Goal: Task Accomplishment & Management: Complete application form

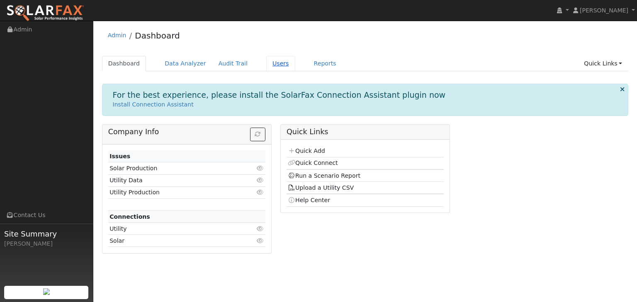
click at [267, 66] on link "Users" at bounding box center [280, 63] width 29 height 15
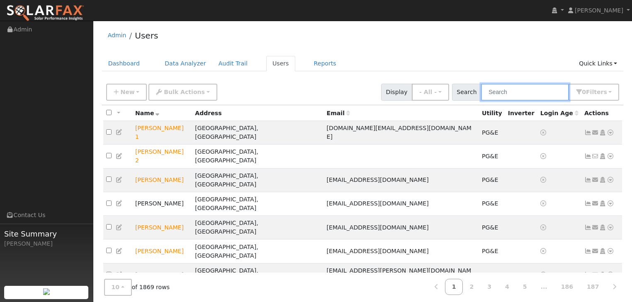
click at [512, 93] on input "text" at bounding box center [525, 92] width 88 height 17
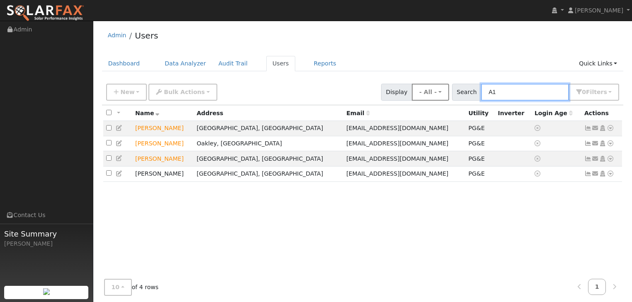
drag, startPoint x: 507, startPoint y: 93, endPoint x: 455, endPoint y: 99, distance: 52.6
click at [455, 99] on div "New Add User Quick Add Quick Connect Quick Convert Lead Bulk Actions Send Email…" at bounding box center [362, 91] width 516 height 20
paste input "[PERSON_NAME][EMAIL_ADDRESS][DOMAIN_NAME]"
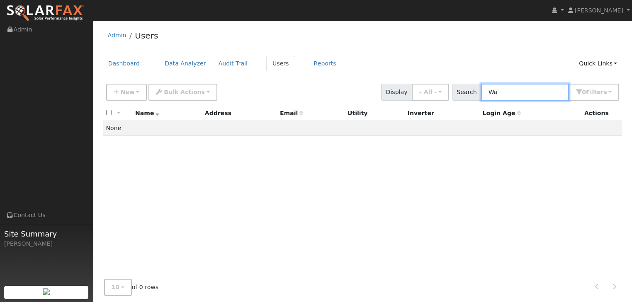
type input "W"
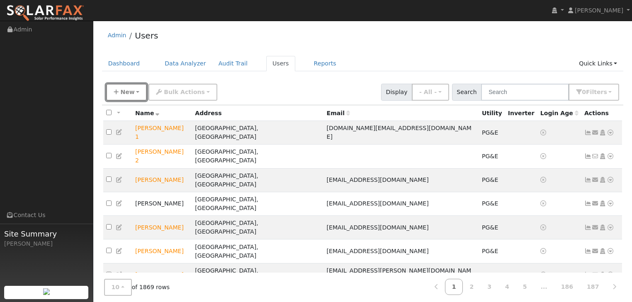
click at [134, 90] on button "New" at bounding box center [126, 92] width 41 height 17
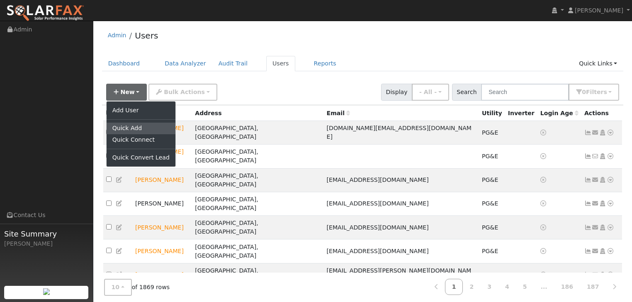
click at [116, 125] on link "Quick Add" at bounding box center [141, 129] width 69 height 12
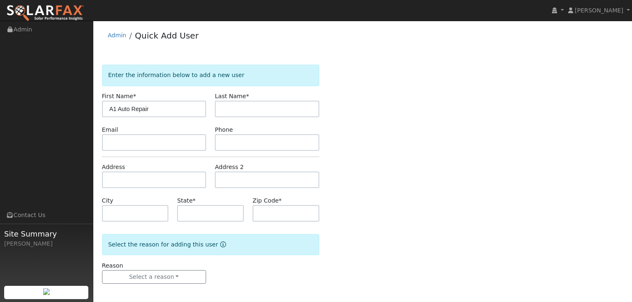
type input "A1 Auto Repair"
type input "and Detail Center"
click at [121, 144] on input "text" at bounding box center [154, 142] width 104 height 17
paste input "[PERSON_NAME][EMAIL_ADDRESS][DOMAIN_NAME]"
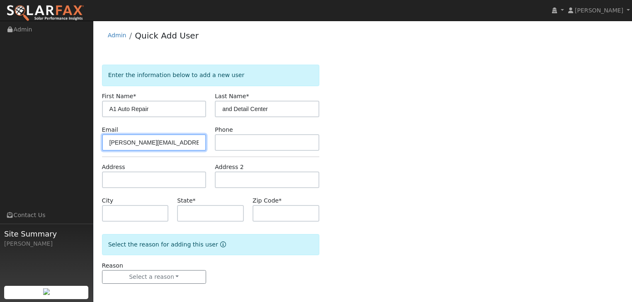
type input "[PERSON_NAME][EMAIL_ADDRESS][DOMAIN_NAME]"
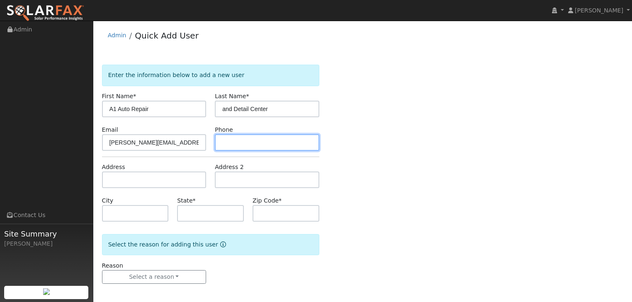
click at [227, 141] on input "text" at bounding box center [267, 142] width 104 height 17
type input "[PHONE_NUMBER]"
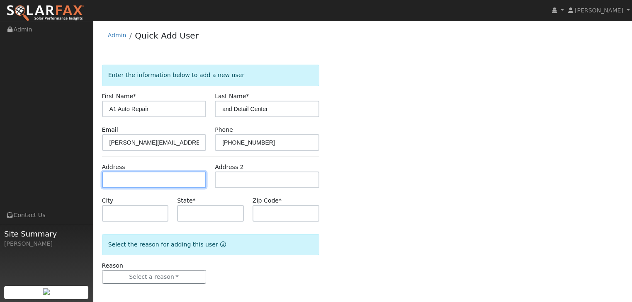
click at [129, 177] on input "text" at bounding box center [154, 180] width 104 height 17
click at [111, 179] on input "text" at bounding box center [154, 180] width 104 height 17
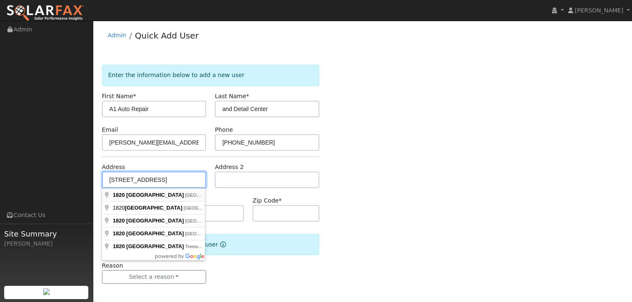
type input "[STREET_ADDRESS]"
type input "Woodland"
type input "CA"
type input "95776"
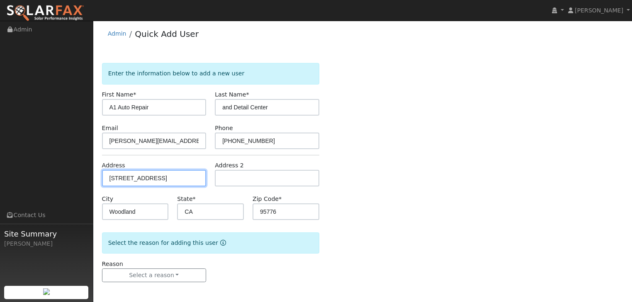
scroll to position [2, 0]
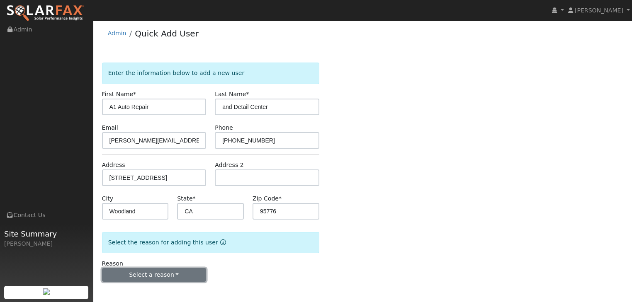
click at [172, 272] on button "Select a reason" at bounding box center [154, 275] width 104 height 14
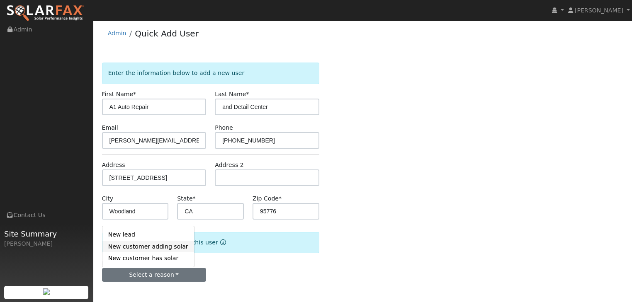
click at [130, 248] on link "New customer adding solar" at bounding box center [148, 247] width 92 height 12
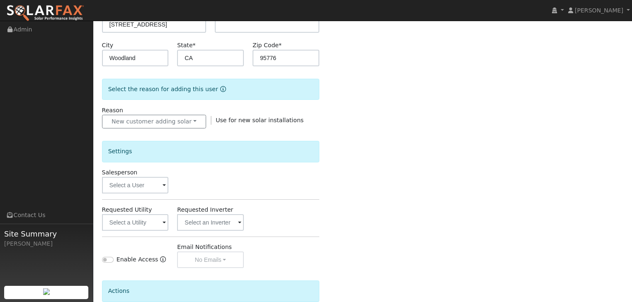
scroll to position [201, 0]
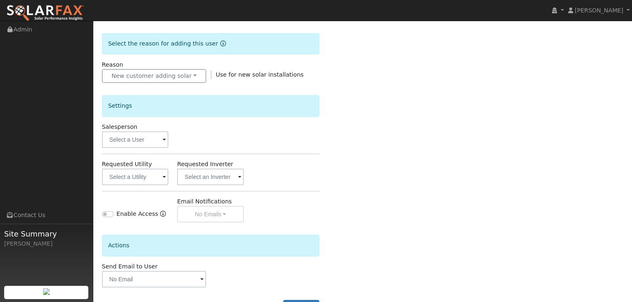
click at [164, 137] on span at bounding box center [164, 141] width 3 height 10
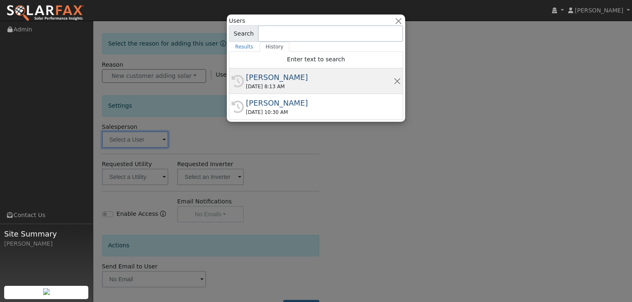
click at [276, 82] on div "[PERSON_NAME]" at bounding box center [320, 77] width 148 height 11
type input "[PERSON_NAME]"
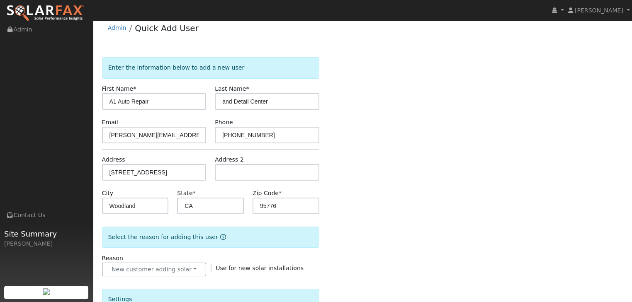
scroll to position [0, 0]
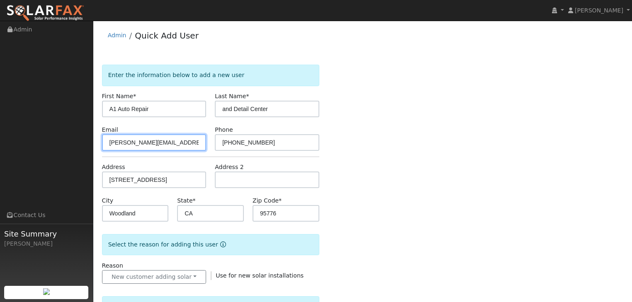
drag, startPoint x: 191, startPoint y: 143, endPoint x: 65, endPoint y: 151, distance: 126.3
click at [65, 151] on div "[PERSON_NAME] [PERSON_NAME] Profile My Company Help Center Terms Of Service See…" at bounding box center [316, 278] width 632 height 515
click at [430, 216] on div "Enter the information below to add a new user First Name * A1 Auto Repair Last …" at bounding box center [363, 298] width 522 height 467
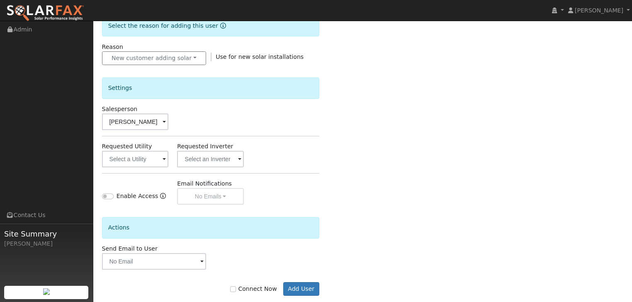
scroll to position [233, 0]
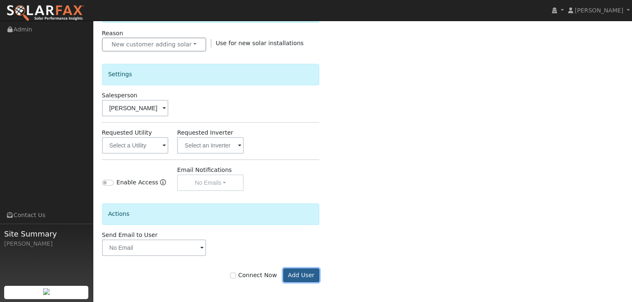
click at [305, 276] on button "Add User" at bounding box center [301, 276] width 36 height 14
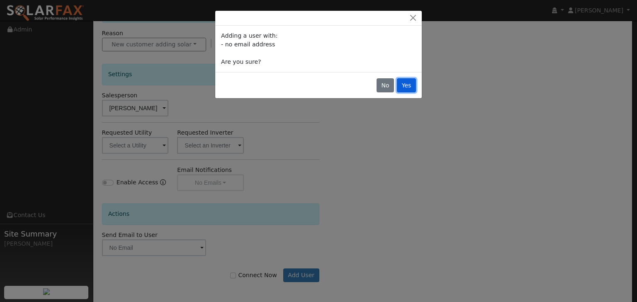
click at [405, 87] on button "Yes" at bounding box center [406, 85] width 19 height 14
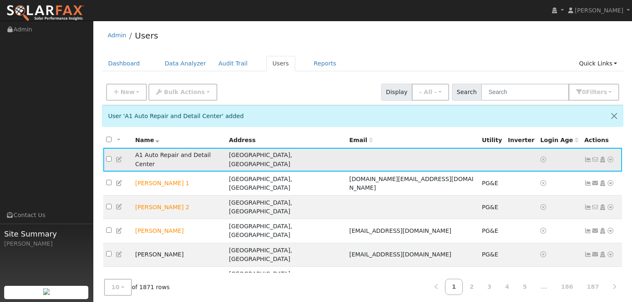
click at [610, 157] on icon at bounding box center [610, 160] width 7 height 6
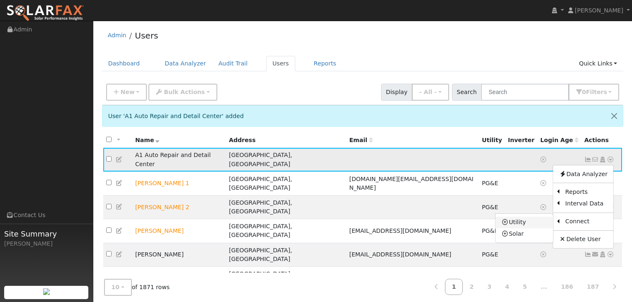
click at [505, 219] on icon at bounding box center [504, 222] width 7 height 6
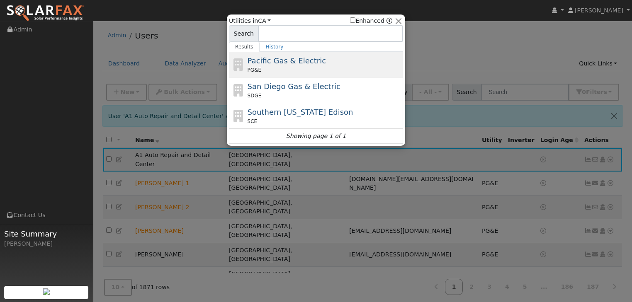
click at [266, 59] on span "Pacific Gas & Electric" at bounding box center [287, 60] width 78 height 9
